Goal: Find specific page/section: Find specific page/section

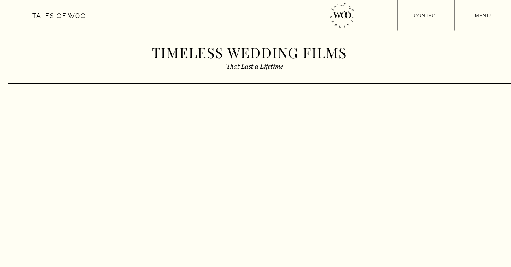
click at [479, 11] on div at bounding box center [255, 15] width 511 height 30
click at [479, 14] on nav "menu" at bounding box center [482, 15] width 56 height 6
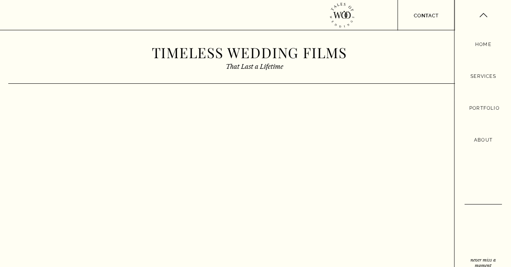
click at [483, 80] on nav "Services" at bounding box center [483, 76] width 30 height 8
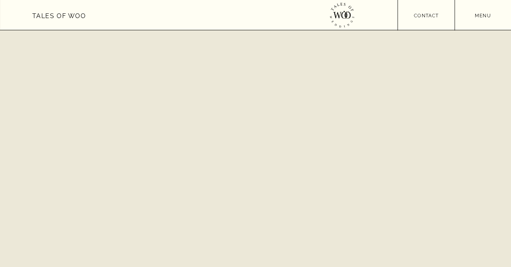
scroll to position [1946, 0]
